Goal: Task Accomplishment & Management: Use online tool/utility

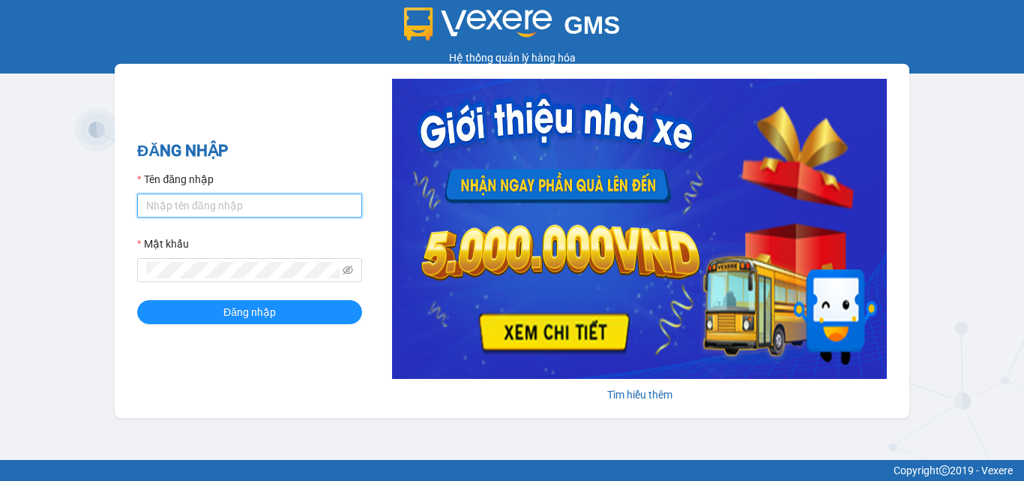
click at [196, 198] on input "Tên đăng nhập" at bounding box center [249, 205] width 225 height 24
type input "dothihien.ductruong"
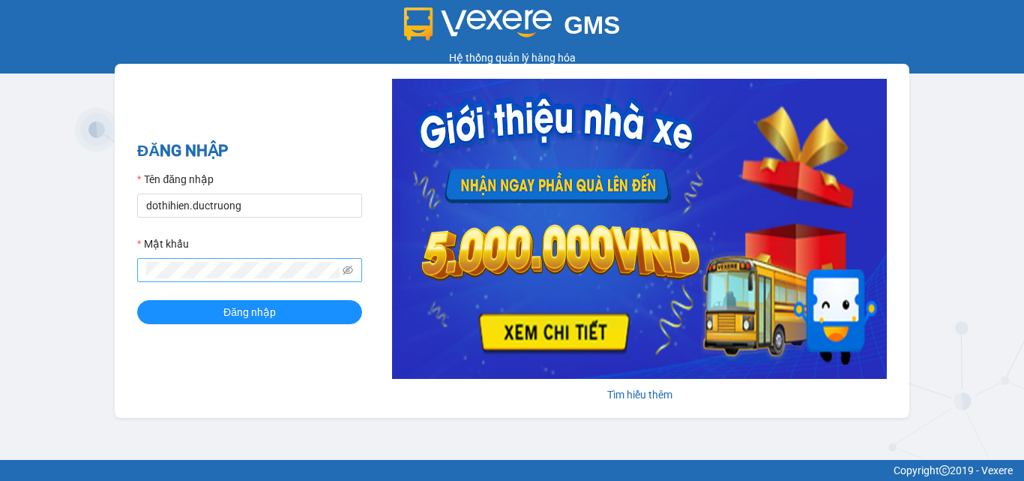
click at [199, 258] on span at bounding box center [249, 270] width 225 height 24
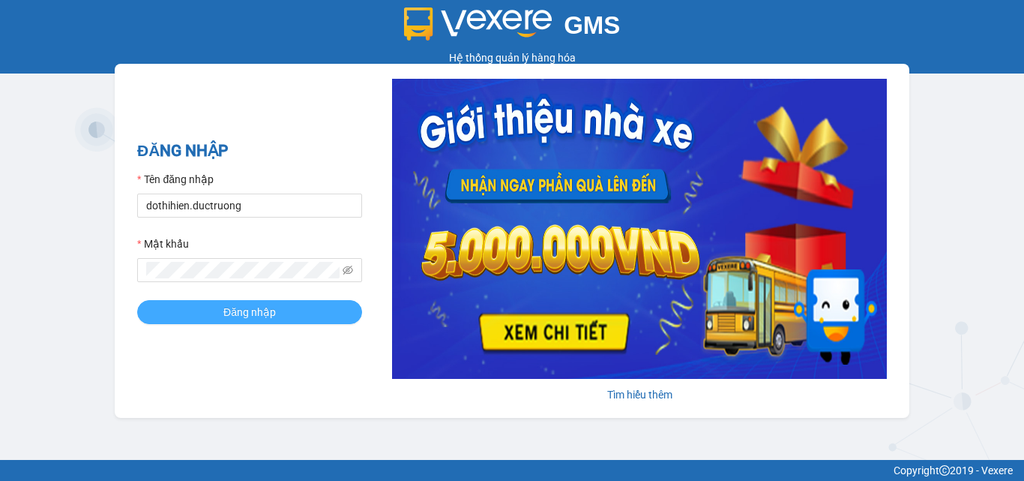
click at [236, 320] on span "Đăng nhập" at bounding box center [249, 312] width 52 height 16
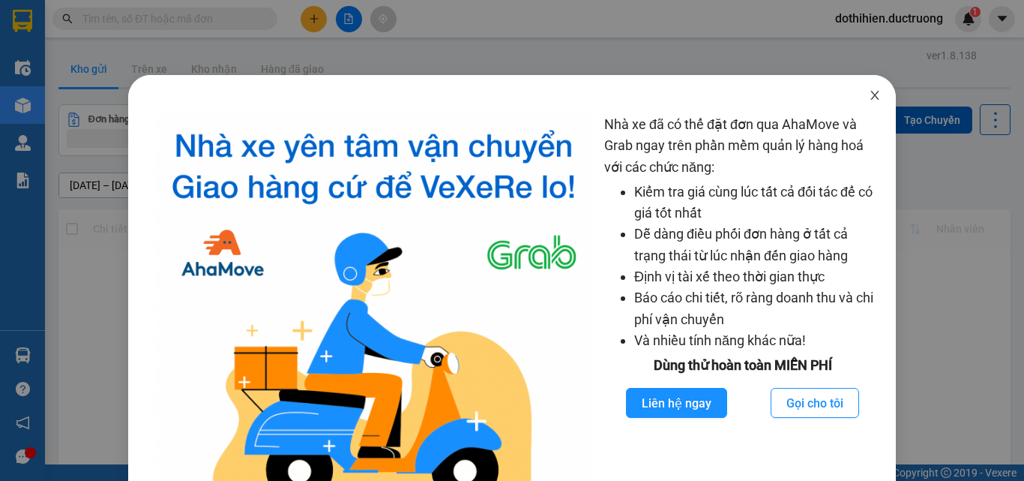
click at [869, 100] on icon "close" at bounding box center [875, 95] width 12 height 12
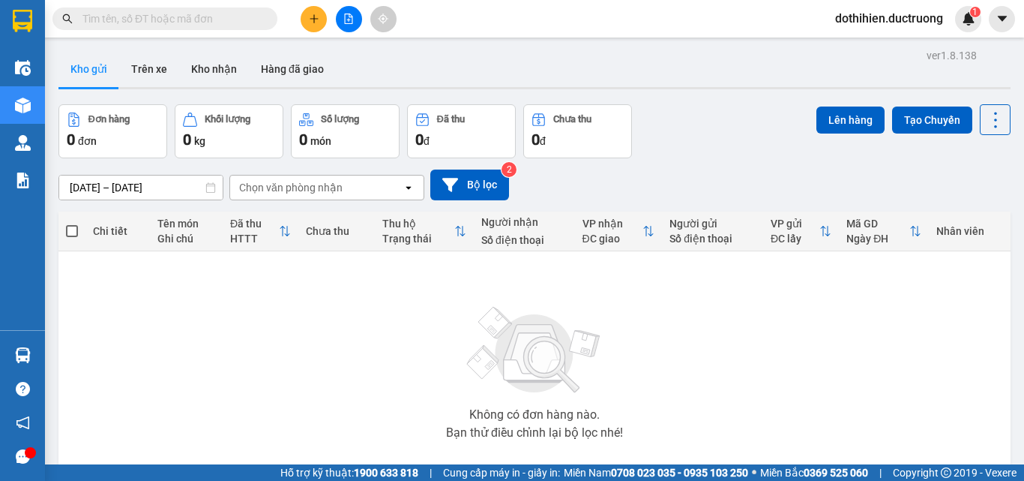
click at [187, 22] on input "text" at bounding box center [170, 18] width 177 height 16
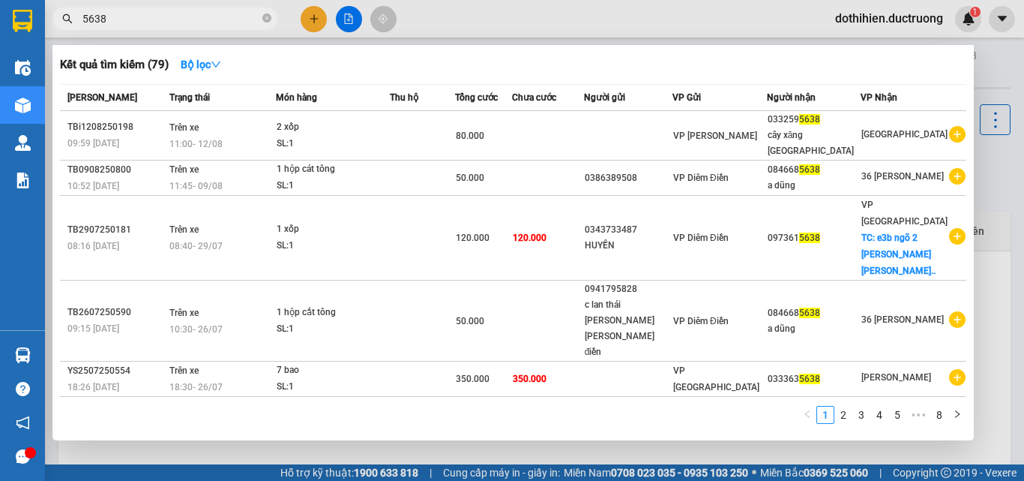
click at [149, 22] on input "5638" at bounding box center [170, 18] width 177 height 16
type input "5"
